Goal: Task Accomplishment & Management: Manage account settings

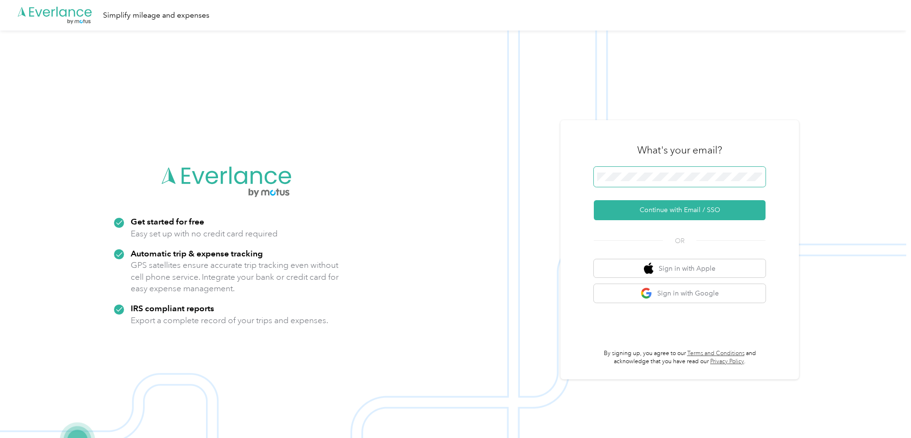
click at [673, 172] on span at bounding box center [680, 177] width 172 height 20
click at [690, 206] on button "Continue with Email / SSO" at bounding box center [680, 210] width 172 height 20
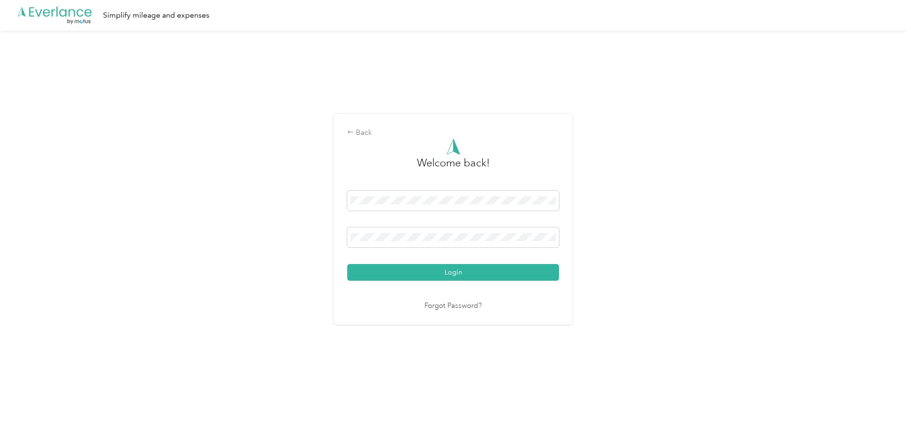
click at [347, 264] on button "Login" at bounding box center [453, 272] width 212 height 17
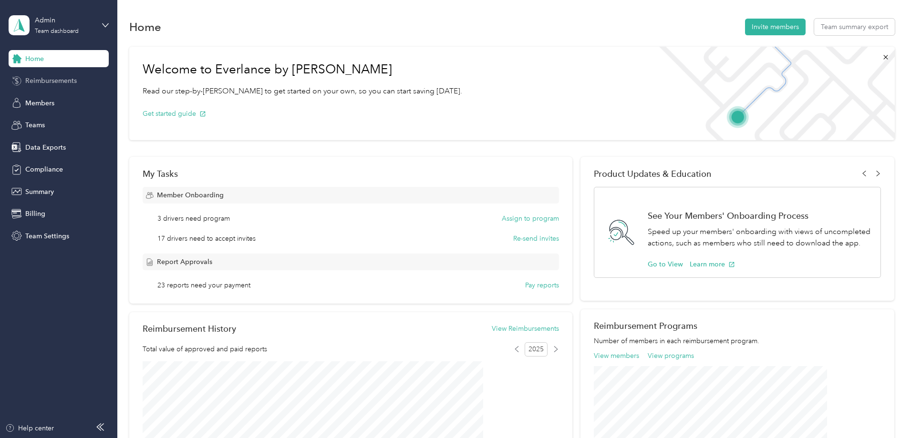
click at [38, 88] on div "Reimbursements" at bounding box center [59, 80] width 100 height 17
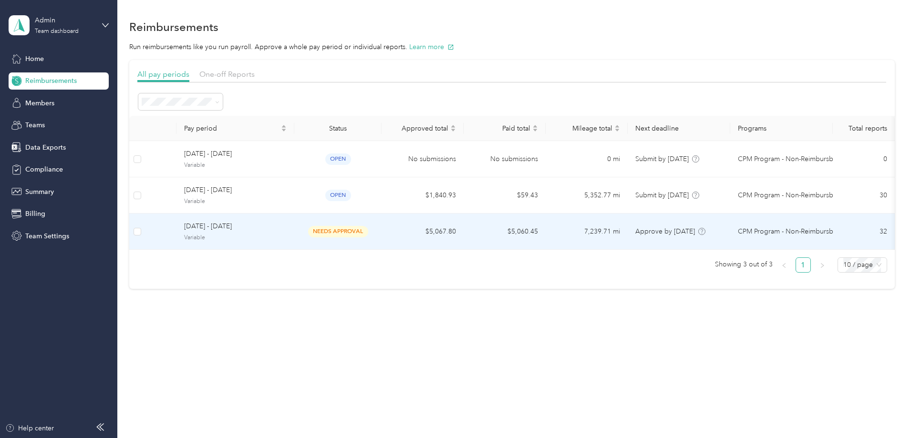
click at [439, 230] on td "$5,067.80" at bounding box center [422, 232] width 82 height 36
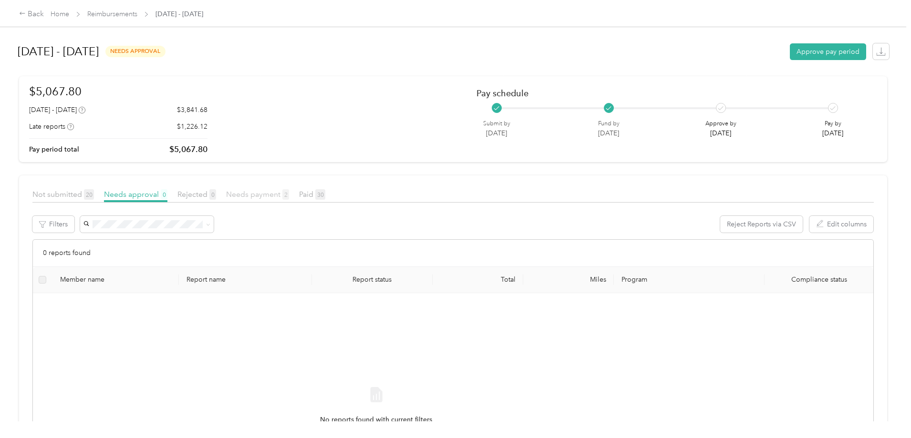
click at [289, 197] on span "Needs payment 2" at bounding box center [257, 194] width 63 height 9
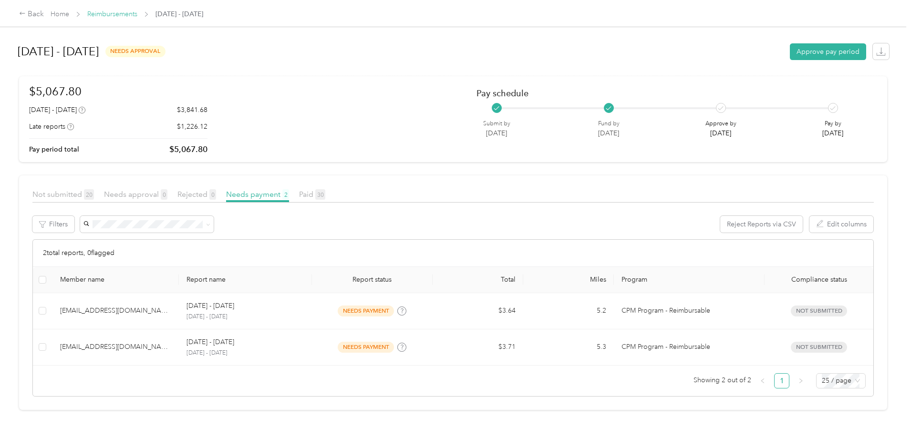
click at [137, 17] on link "Reimbursements" at bounding box center [112, 14] width 50 height 8
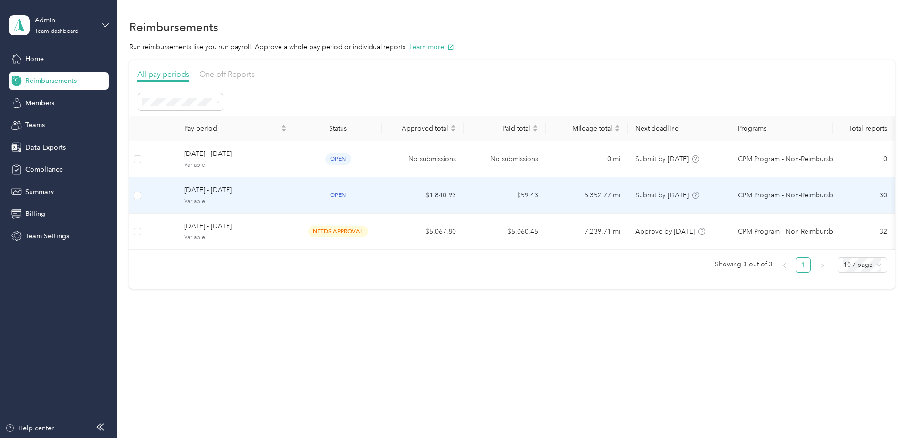
click at [433, 201] on td "$1,840.93" at bounding box center [422, 195] width 82 height 36
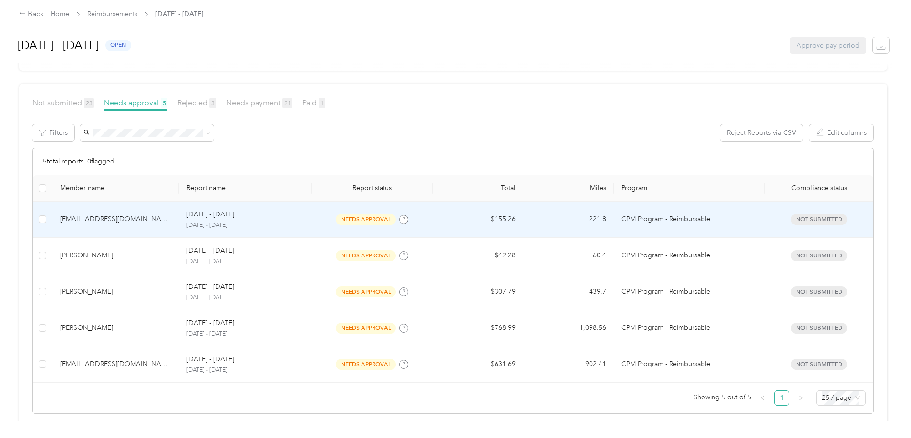
scroll to position [95, 0]
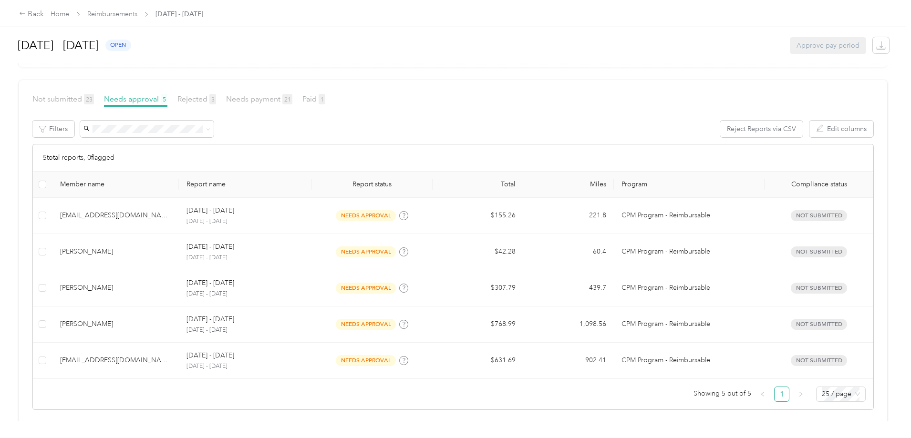
click at [292, 104] on div "Needs payment 21" at bounding box center [259, 99] width 66 height 12
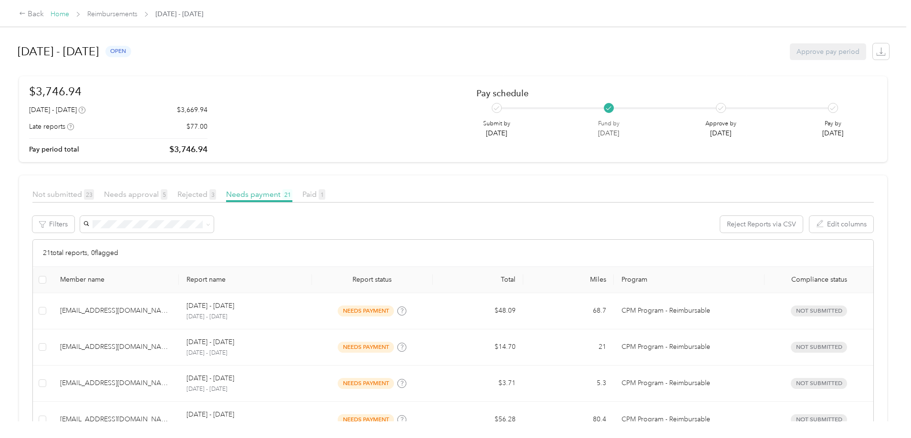
click at [69, 18] on link "Home" at bounding box center [60, 14] width 19 height 8
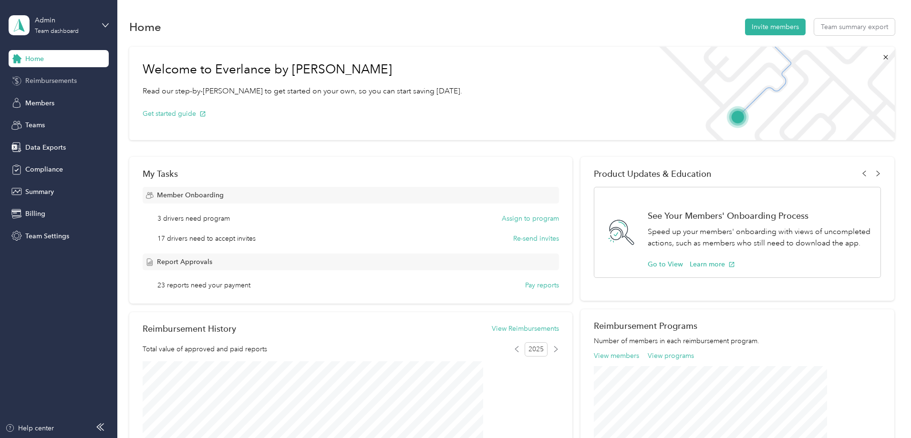
click at [84, 76] on div "Reimbursements" at bounding box center [59, 80] width 100 height 17
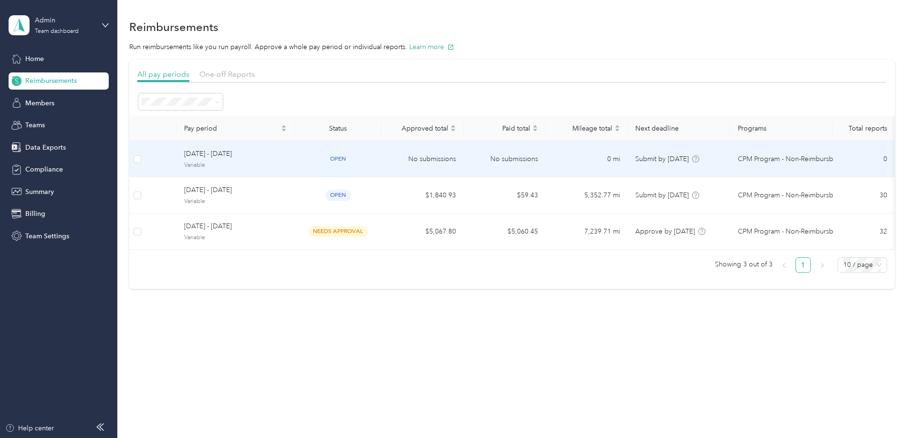
click at [381, 163] on td "open" at bounding box center [337, 159] width 87 height 36
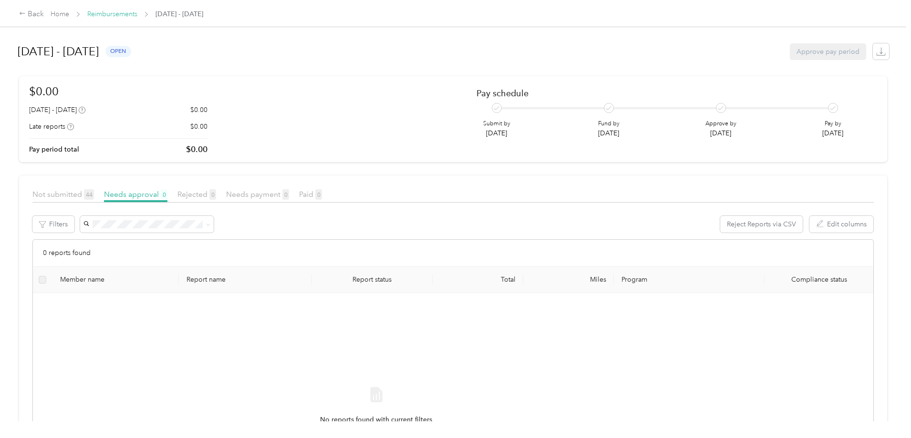
click at [137, 17] on link "Reimbursements" at bounding box center [112, 14] width 50 height 8
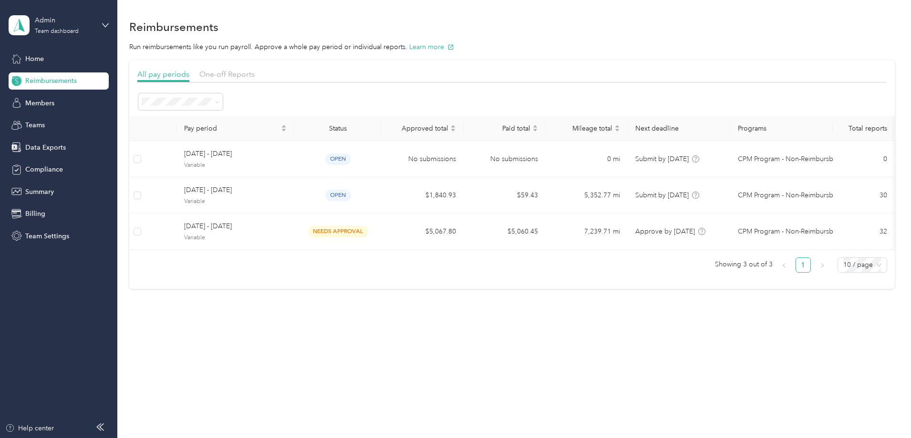
click at [103, 29] on div "Admin Team dashboard" at bounding box center [59, 25] width 100 height 33
click at [69, 123] on div "Log out" at bounding box center [108, 121] width 187 height 17
